Goal: Task Accomplishment & Management: Complete application form

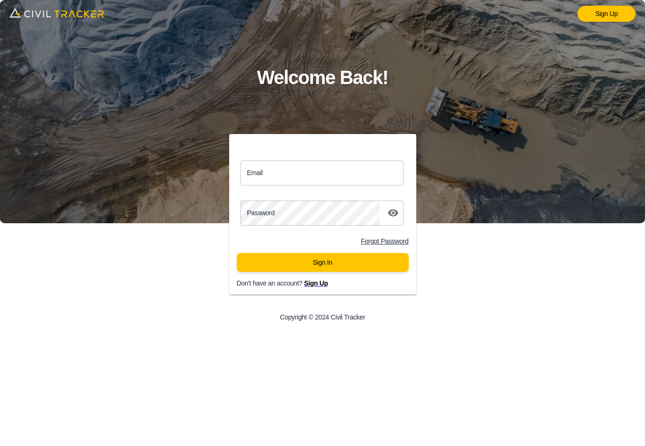
drag, startPoint x: 303, startPoint y: 178, endPoint x: 309, endPoint y: 185, distance: 8.7
click at [303, 178] on input "Email" at bounding box center [321, 173] width 163 height 25
type input "support@civiltracker.xyz"
click at [64, 207] on div "Sign Up Welcome Back! Email support@civiltracker.xyz Email Password password Fo…" at bounding box center [322, 223] width 645 height 446
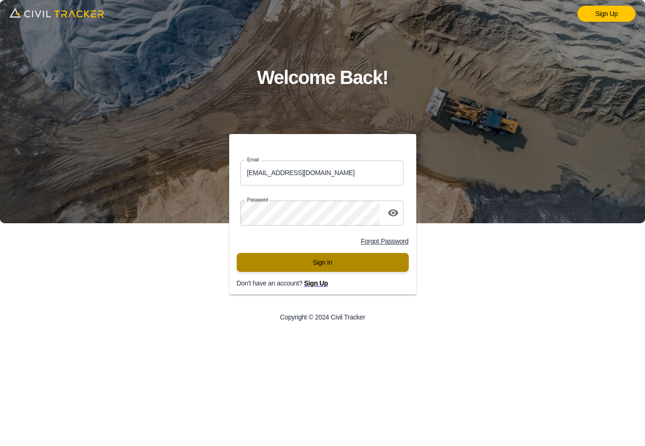
click at [320, 263] on button "Sign In" at bounding box center [323, 262] width 172 height 19
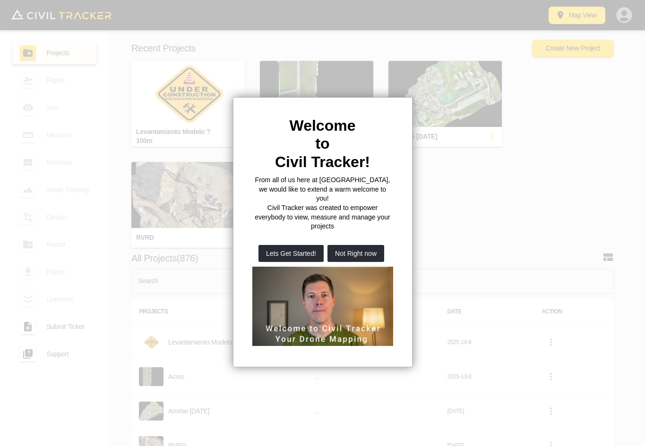
click at [358, 234] on div at bounding box center [322, 223] width 645 height 446
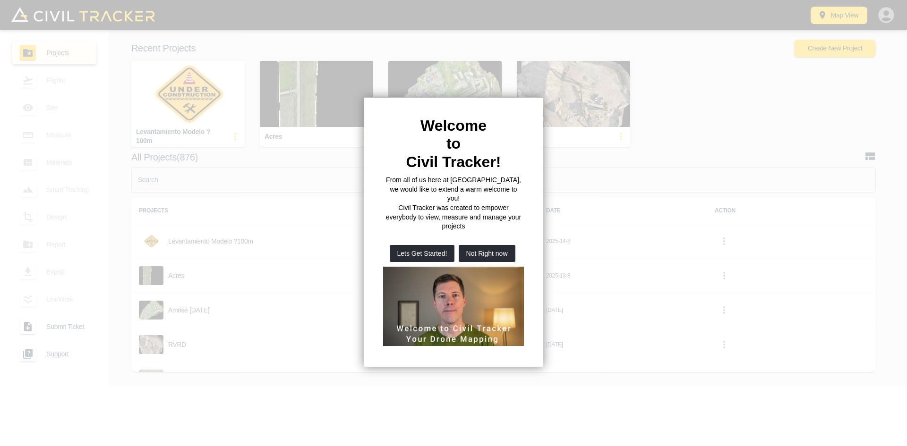
click at [496, 245] on button "Not Right now" at bounding box center [487, 253] width 57 height 17
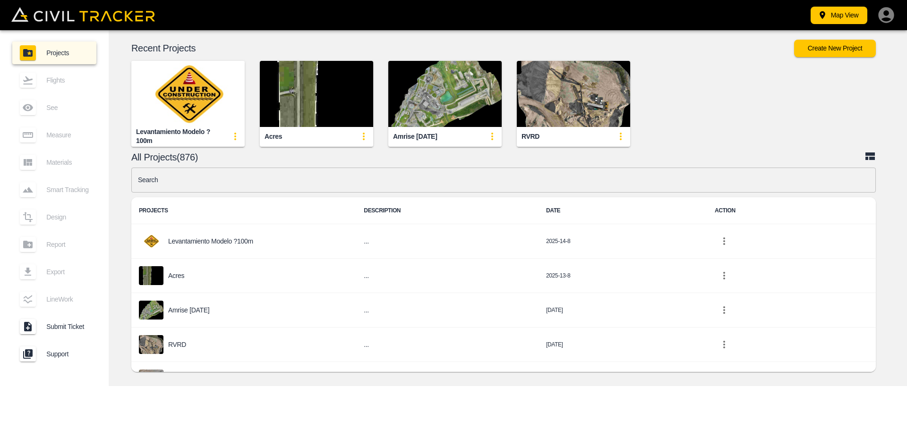
click at [317, 96] on img "button" at bounding box center [316, 94] width 113 height 66
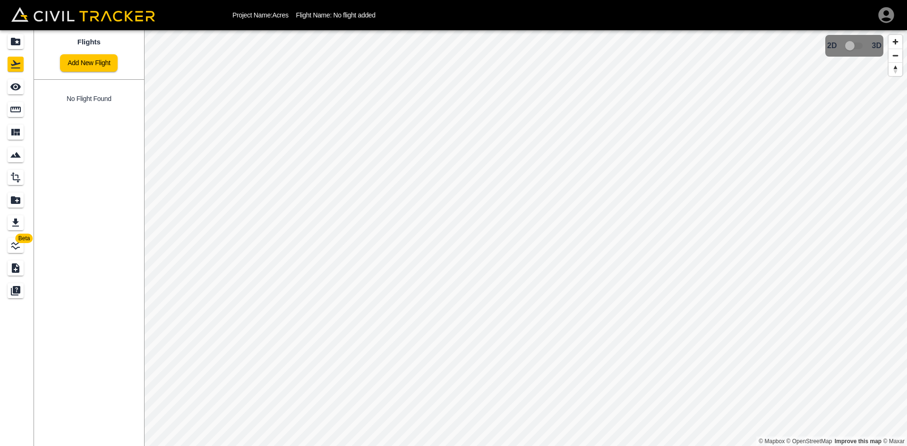
click at [103, 63] on link "Add New Flight" at bounding box center [89, 62] width 58 height 17
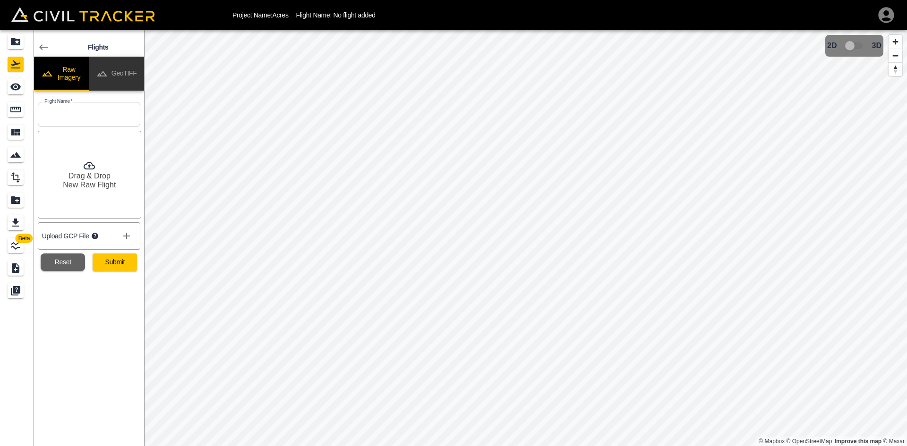
click at [127, 69] on button "GeoTIFF" at bounding box center [116, 74] width 55 height 34
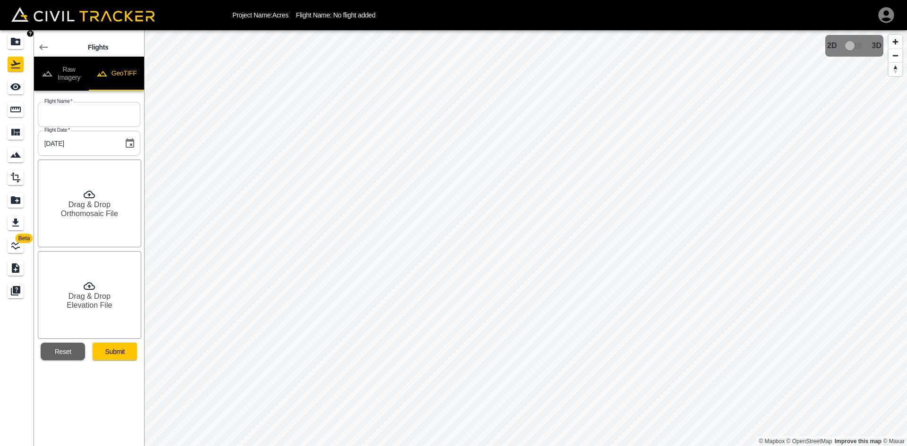
click at [13, 41] on icon "Projects" at bounding box center [15, 42] width 9 height 8
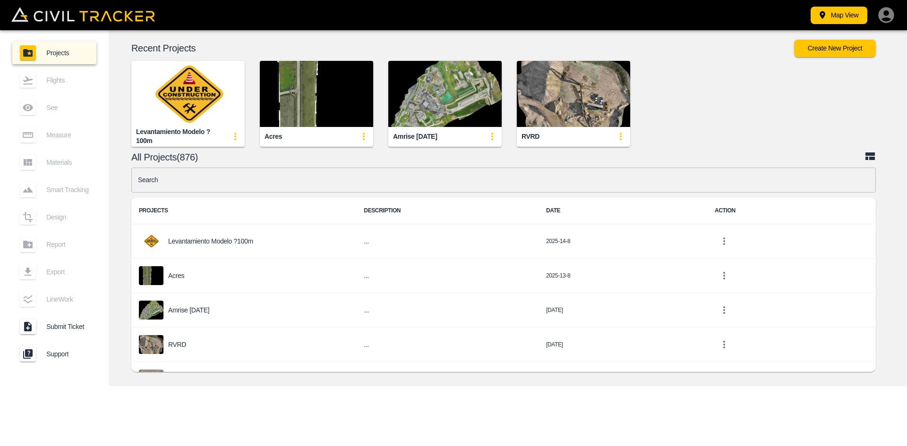
click at [342, 98] on img "button" at bounding box center [316, 94] width 113 height 66
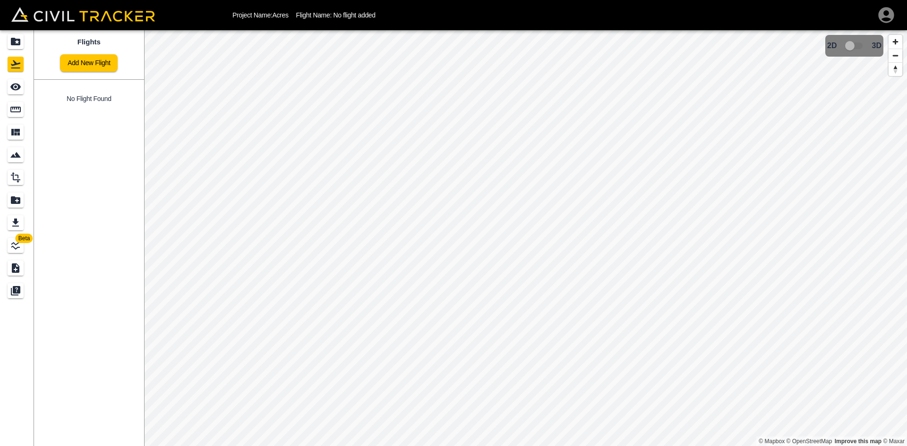
click at [94, 70] on link "Add New Flight" at bounding box center [89, 62] width 58 height 17
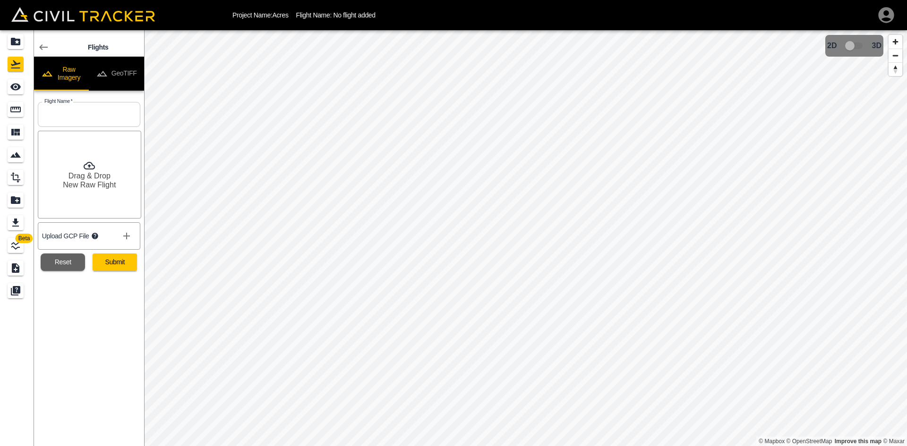
click at [120, 73] on button "GeoTIFF" at bounding box center [116, 74] width 55 height 34
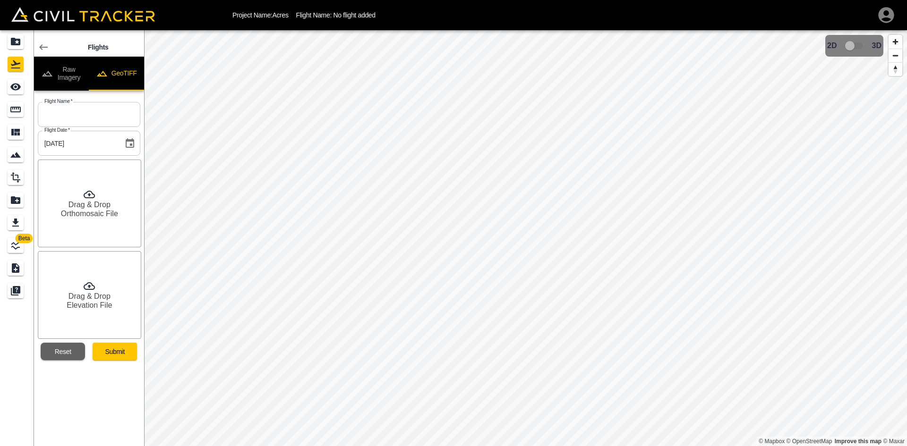
click at [120, 73] on button "GeoTIFF" at bounding box center [116, 74] width 55 height 34
click at [111, 108] on input "text" at bounding box center [89, 114] width 103 height 25
type input "Aug 13 2025"
click at [98, 213] on h6 "Orthomosaic File" at bounding box center [89, 213] width 57 height 9
click at [100, 294] on h6 "Drag & Drop" at bounding box center [89, 296] width 42 height 9
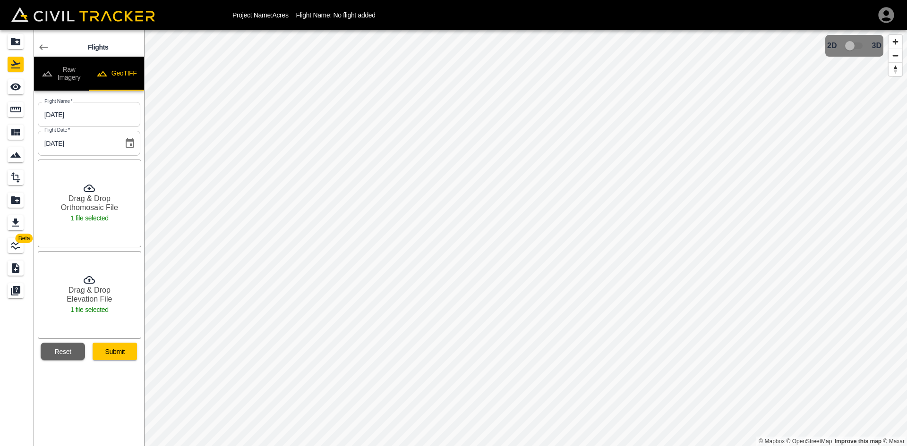
click at [120, 357] on button "Submit" at bounding box center [115, 351] width 44 height 17
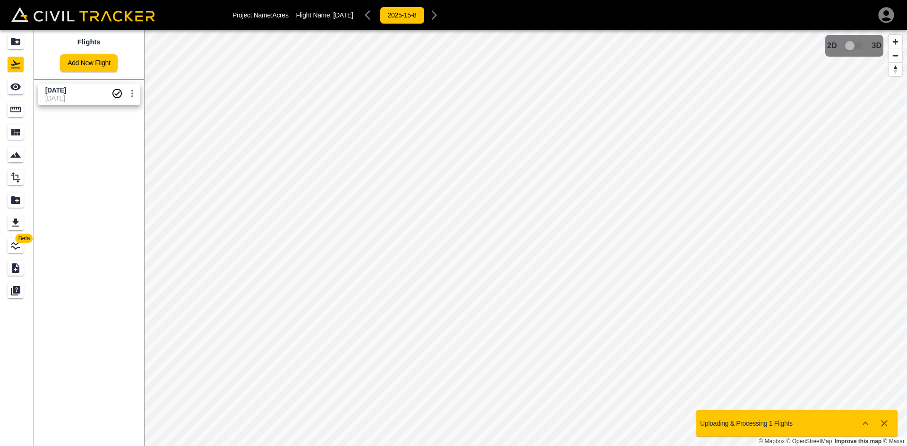
click at [82, 93] on span "Aug 13 2025" at bounding box center [78, 90] width 66 height 9
drag, startPoint x: 16, startPoint y: 93, endPoint x: 15, endPoint y: 99, distance: 6.8
click at [16, 93] on div "See" at bounding box center [16, 86] width 16 height 15
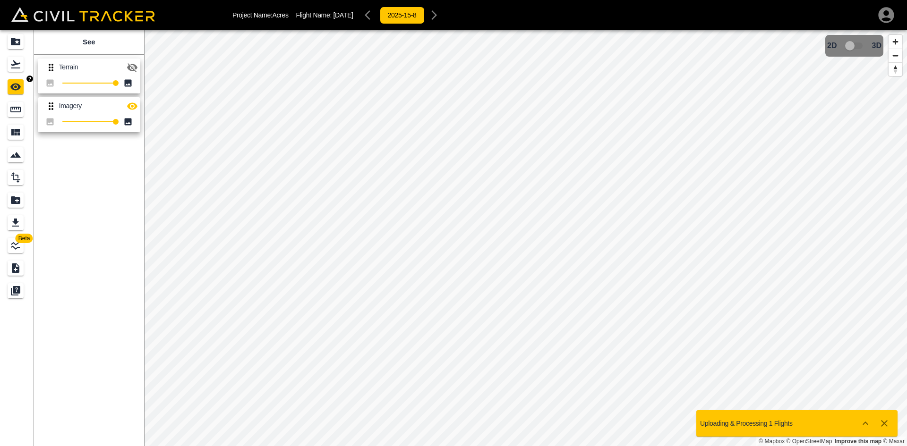
click at [16, 75] on link at bounding box center [17, 64] width 34 height 23
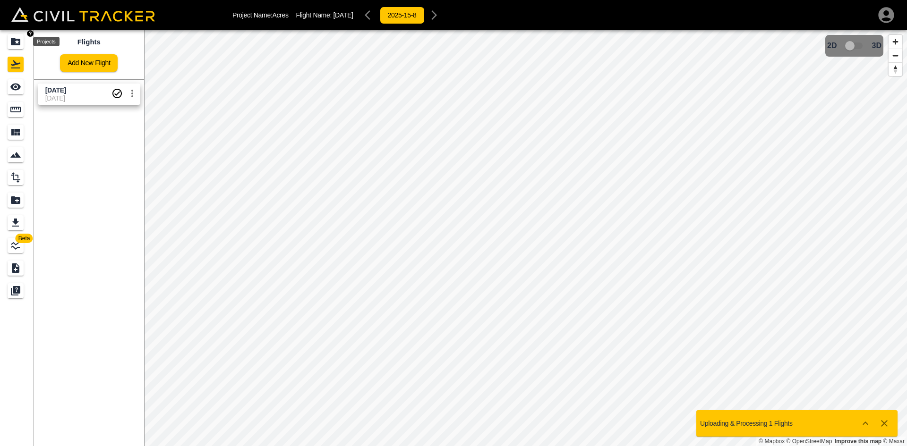
click at [24, 45] on div "Projects" at bounding box center [17, 41] width 19 height 15
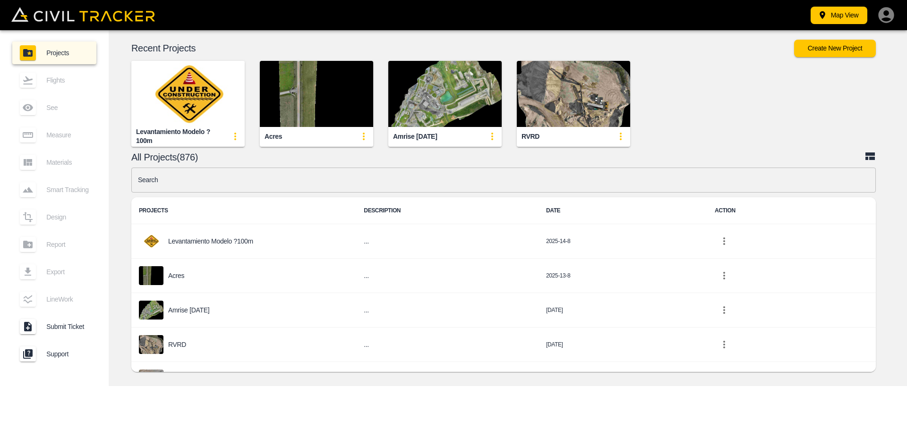
click at [884, 16] on icon "button" at bounding box center [886, 15] width 16 height 16
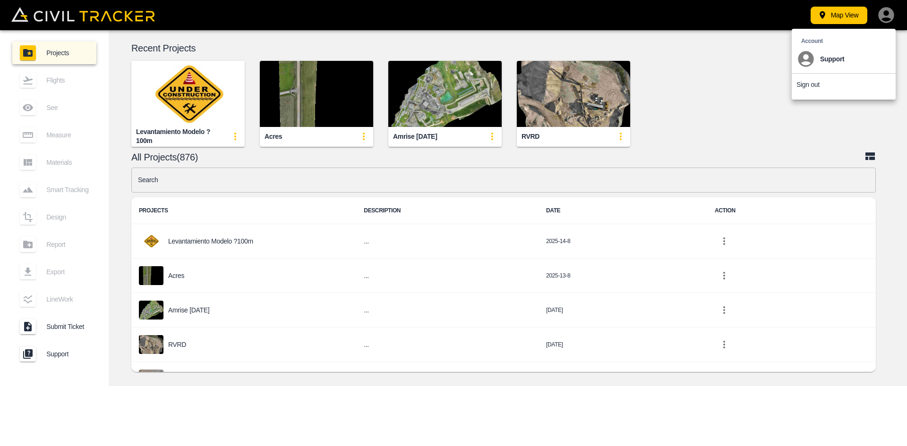
click at [810, 83] on p "Sign out" at bounding box center [807, 85] width 23 height 8
